Goal: Navigation & Orientation: Find specific page/section

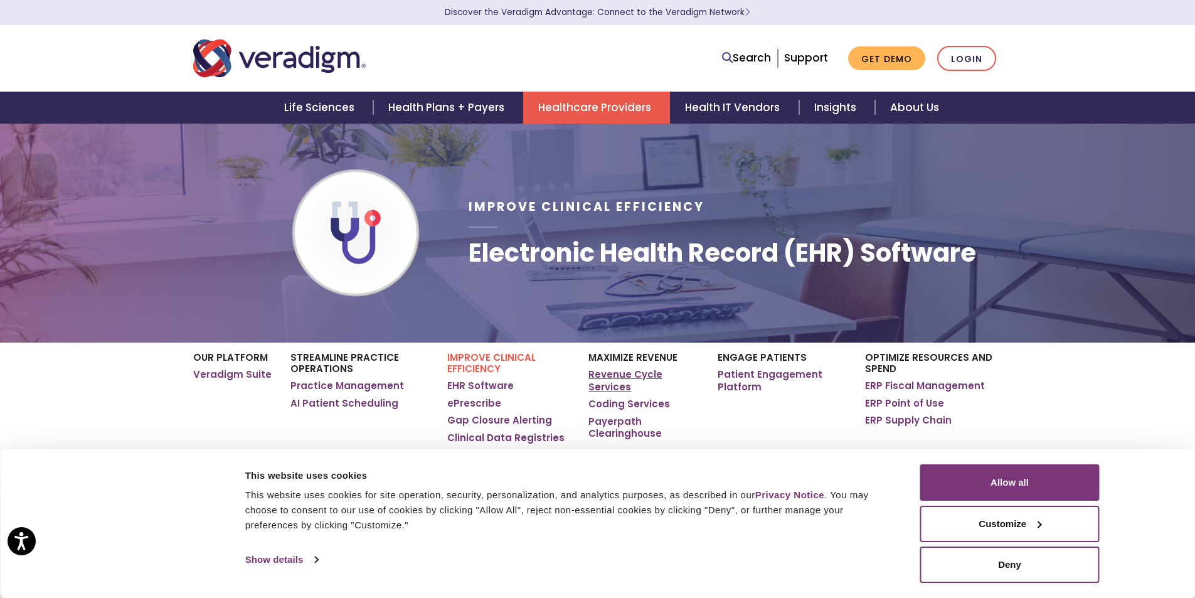
click at [627, 373] on link "Revenue Cycle Services" at bounding box center [643, 380] width 110 height 24
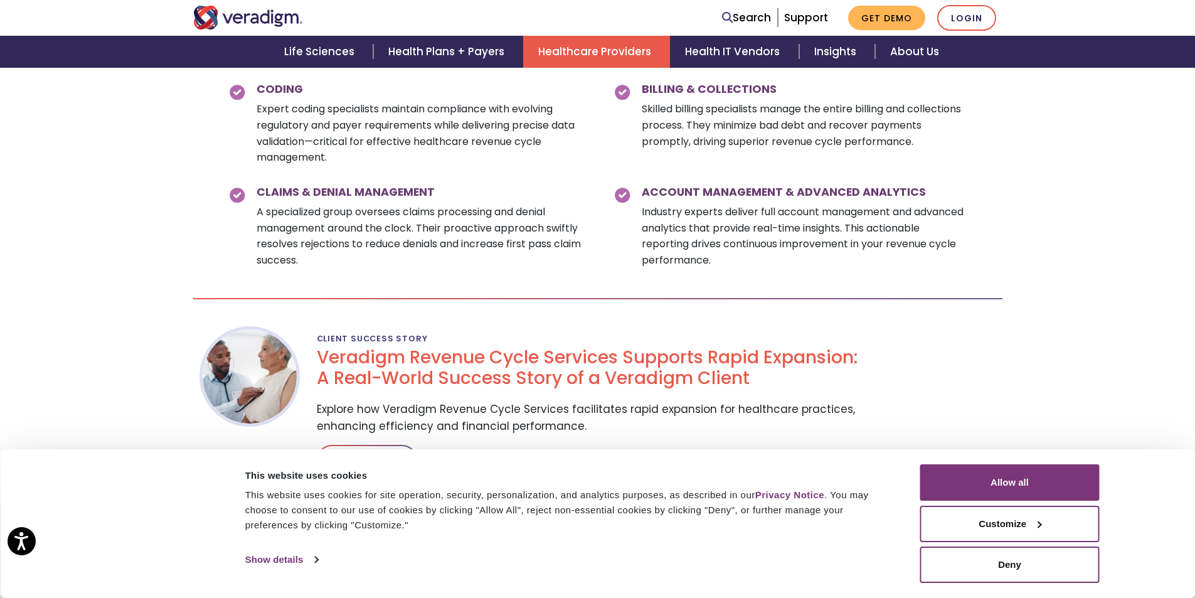
scroll to position [1882, 0]
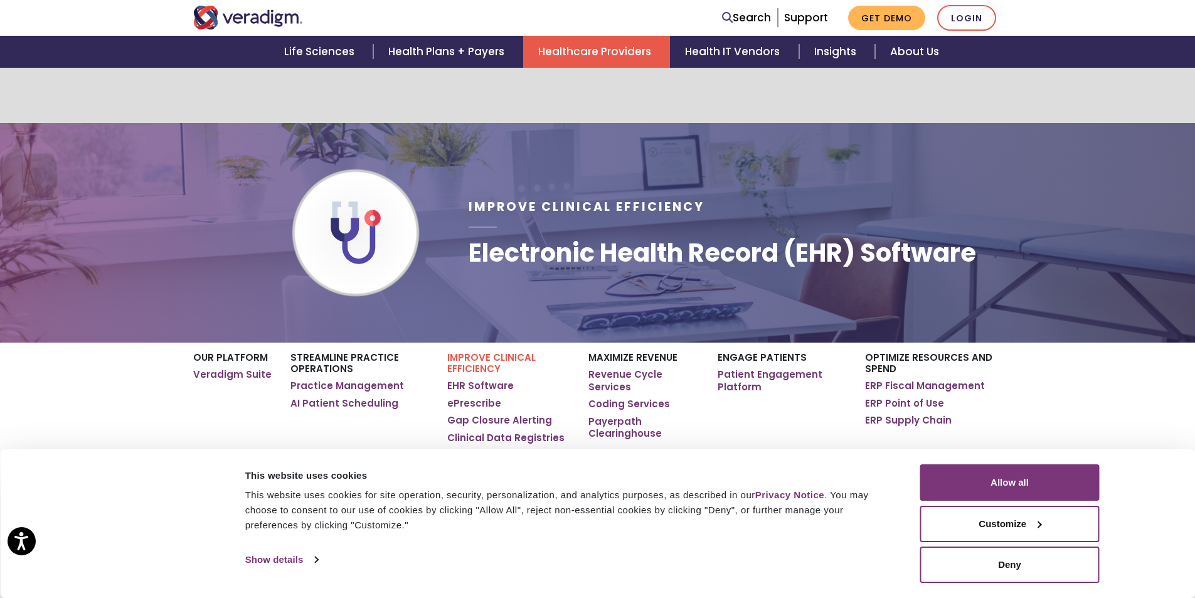
scroll to position [188, 0]
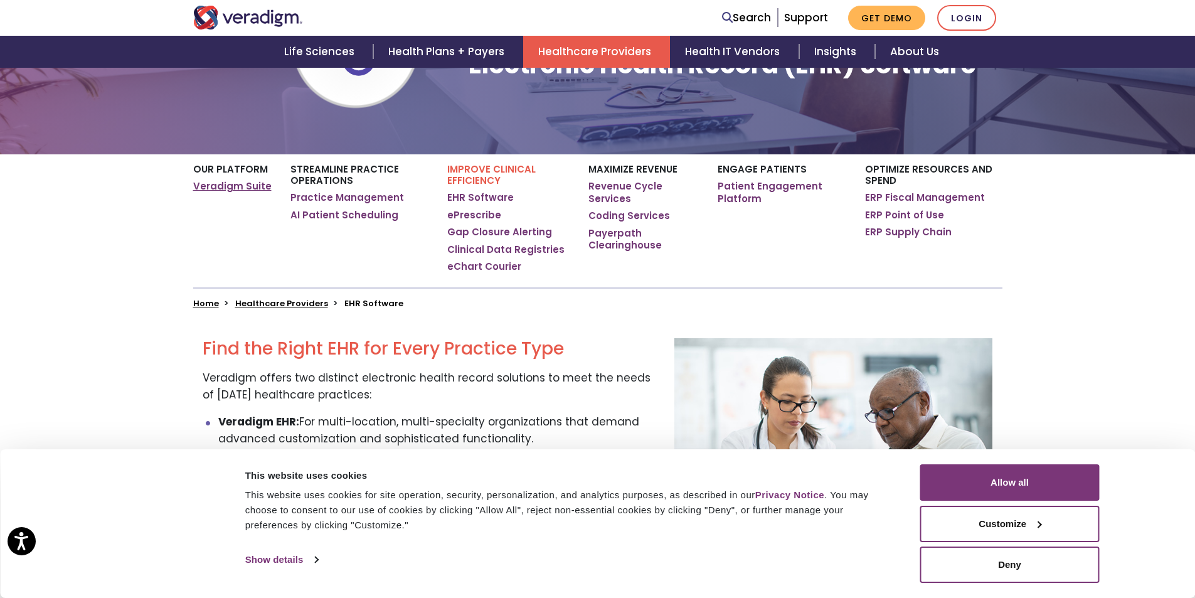
click at [241, 184] on link "Veradigm Suite" at bounding box center [232, 186] width 78 height 13
